Goal: Information Seeking & Learning: Learn about a topic

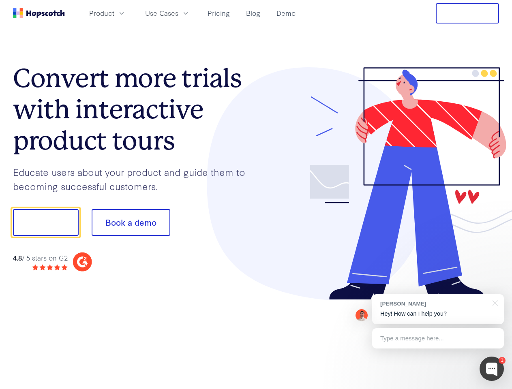
click at [256, 195] on div at bounding box center [377, 183] width 243 height 233
click at [114, 13] on span "Product" at bounding box center [101, 13] width 25 height 10
click at [178, 13] on span "Use Cases" at bounding box center [161, 13] width 33 height 10
click at [468, 13] on button "Free Trial" at bounding box center [467, 13] width 63 height 20
click at [45, 223] on button "Show me!" at bounding box center [46, 222] width 66 height 27
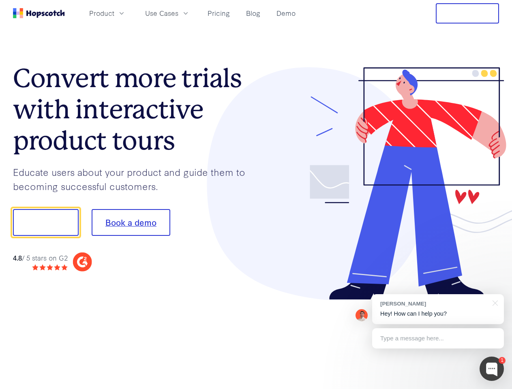
click at [131, 223] on button "Book a demo" at bounding box center [131, 222] width 79 height 27
click at [492, 369] on div at bounding box center [492, 369] width 24 height 24
click at [438, 309] on div "[PERSON_NAME] Hey! How can I help you?" at bounding box center [438, 309] width 132 height 30
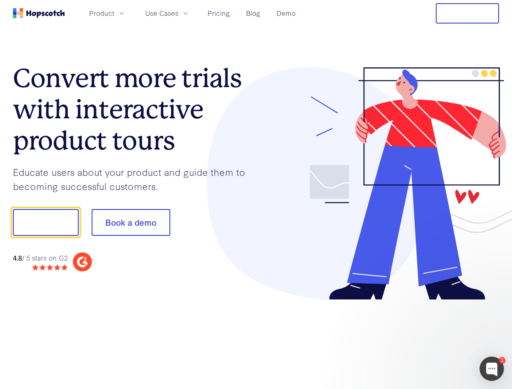
click at [494, 302] on div at bounding box center [428, 221] width 152 height 270
click at [438, 339] on div at bounding box center [428, 276] width 152 height 162
